Goal: Information Seeking & Learning: Learn about a topic

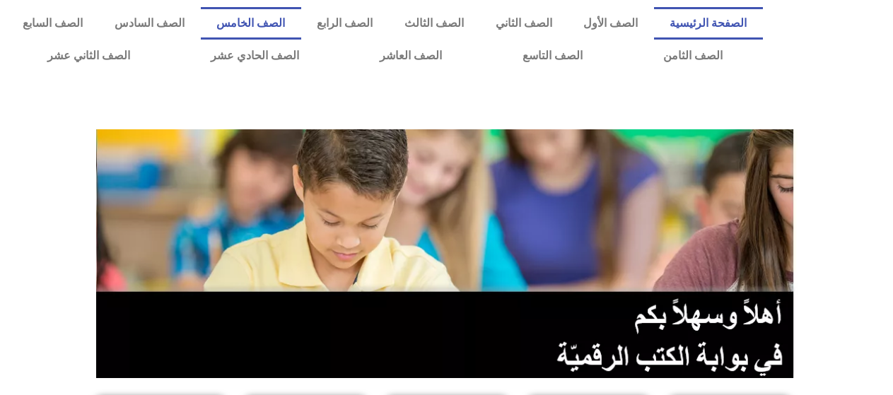
click at [301, 20] on link "الصف الخامس" at bounding box center [251, 23] width 100 height 33
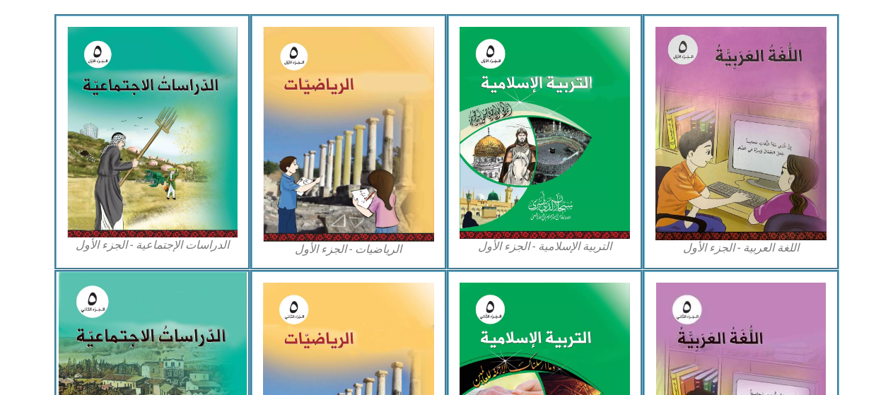
scroll to position [424, 0]
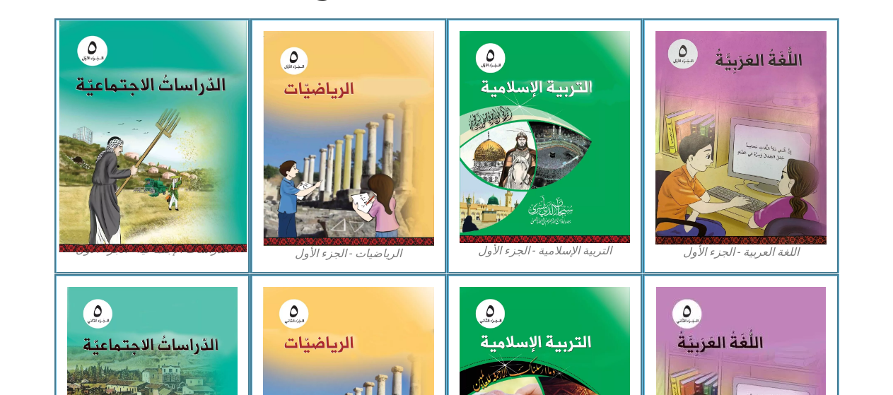
click at [134, 141] on img at bounding box center [152, 137] width 188 height 232
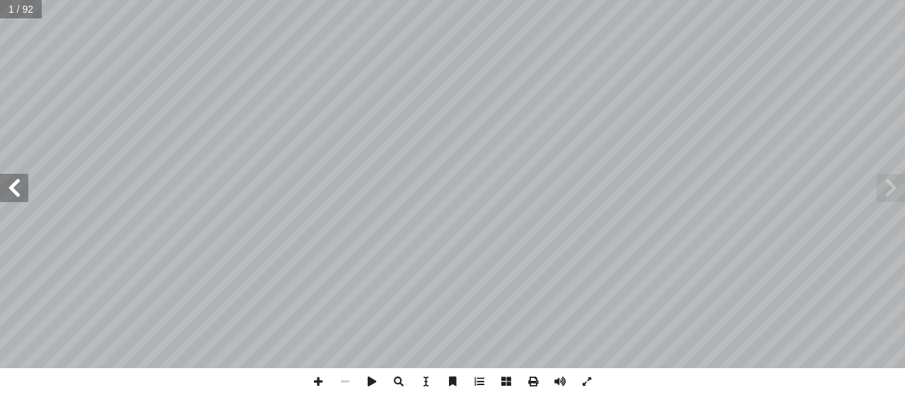
click at [18, 174] on span at bounding box center [14, 188] width 28 height 28
click at [7, 176] on span at bounding box center [14, 188] width 28 height 28
click at [890, 180] on span at bounding box center [891, 188] width 28 height 28
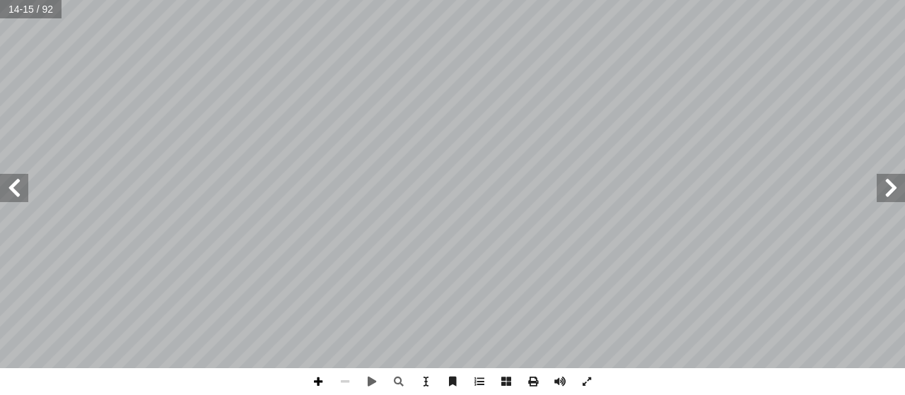
click at [315, 375] on span at bounding box center [318, 381] width 27 height 27
click at [313, 382] on span at bounding box center [318, 381] width 27 height 27
click at [311, 376] on span at bounding box center [318, 381] width 27 height 27
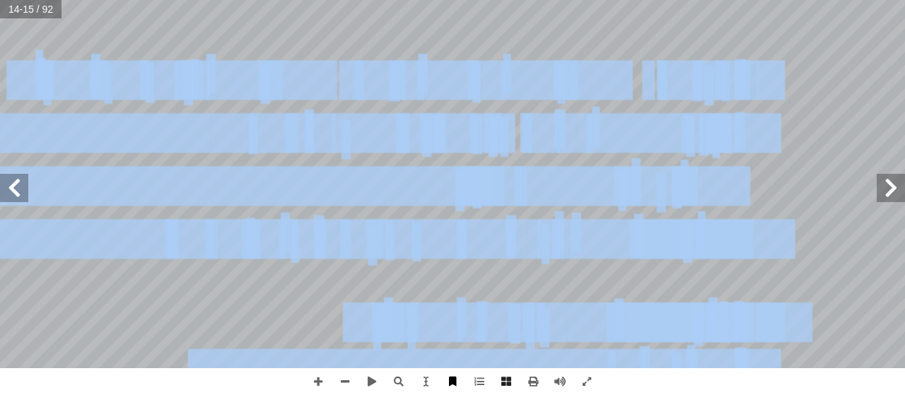
click at [453, 380] on div "١٠ صول. ُ �لف ِ �ختلاف ِ ؛ بسبب َ نسان إ �ل� ُ تي تصيب َّ �ل ِ مر�ض أ �ل� َ ل ْ…" at bounding box center [452, 197] width 905 height 395
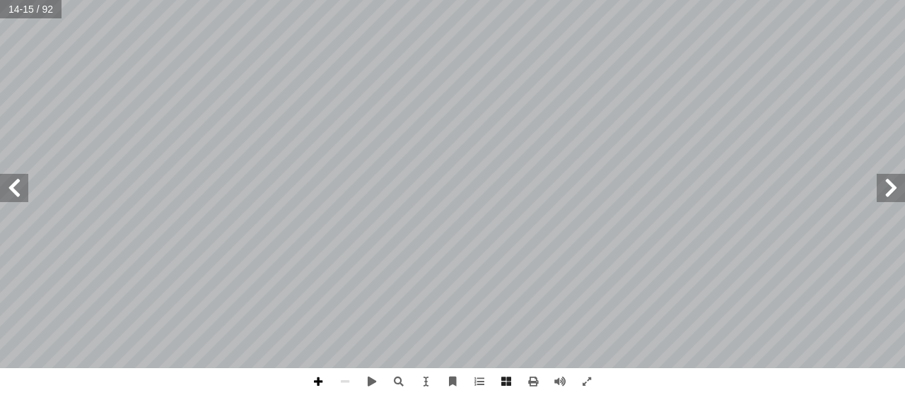
click at [308, 371] on span at bounding box center [318, 381] width 27 height 27
click at [320, 382] on span at bounding box center [318, 381] width 27 height 27
click at [2, 185] on span at bounding box center [14, 188] width 28 height 28
click at [345, 375] on span at bounding box center [345, 381] width 27 height 27
click at [351, 375] on span at bounding box center [345, 381] width 27 height 27
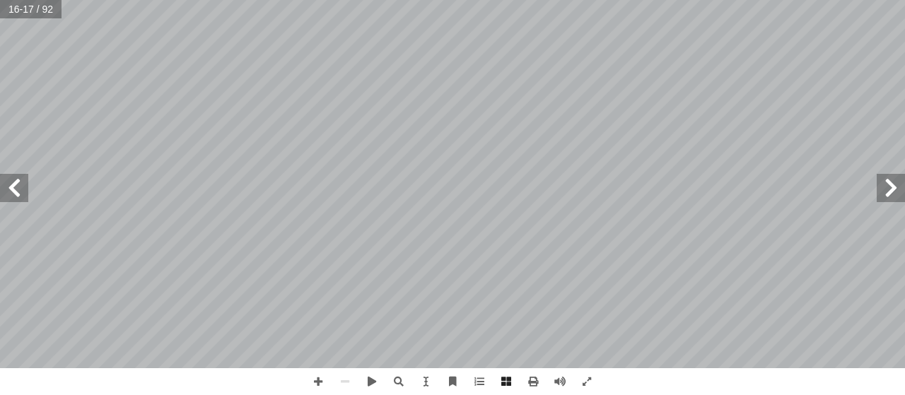
click at [899, 192] on span at bounding box center [891, 188] width 28 height 28
click at [896, 193] on span at bounding box center [891, 188] width 28 height 28
click at [897, 190] on span at bounding box center [891, 188] width 28 height 28
click at [313, 375] on span at bounding box center [318, 381] width 27 height 27
